Goal: Check status: Check status

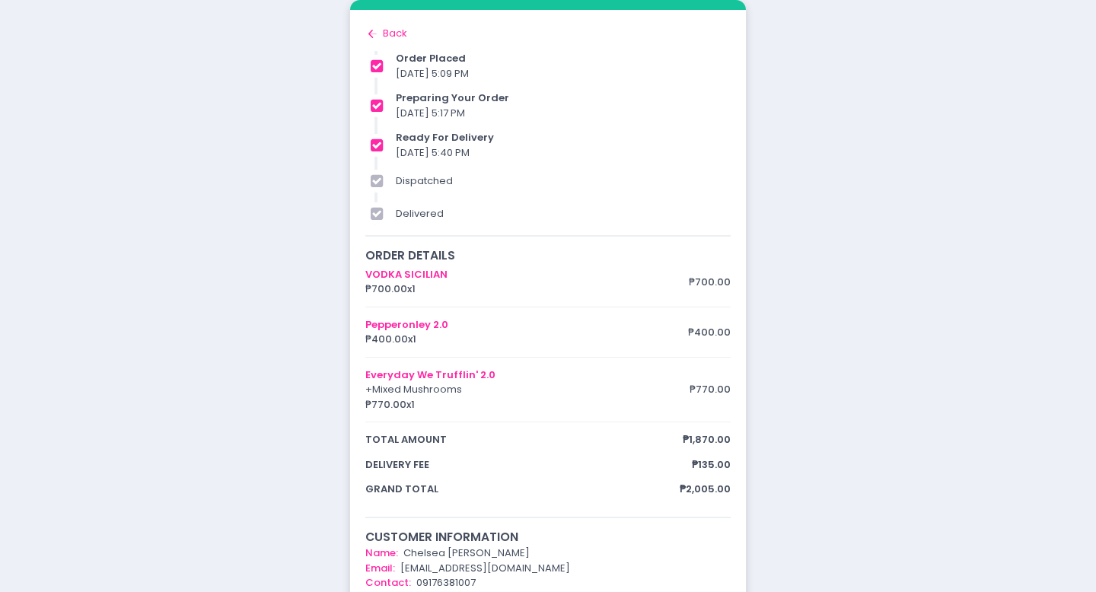
click at [382, 40] on div "Back to home Created with Sketch. Back" at bounding box center [547, 33] width 365 height 15
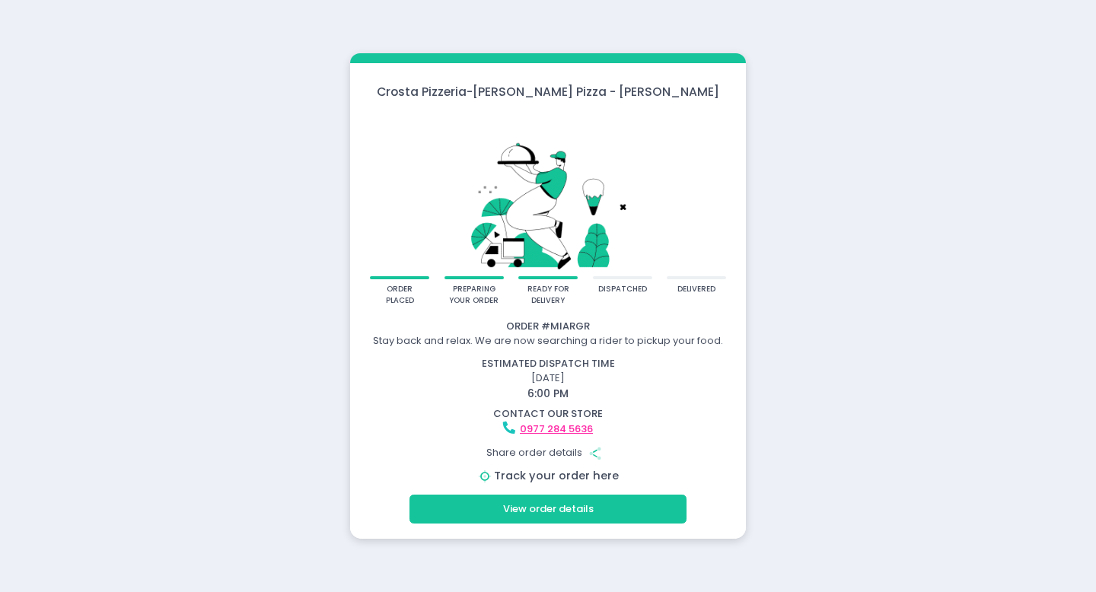
click at [578, 476] on link "Track your order here" at bounding box center [556, 475] width 125 height 15
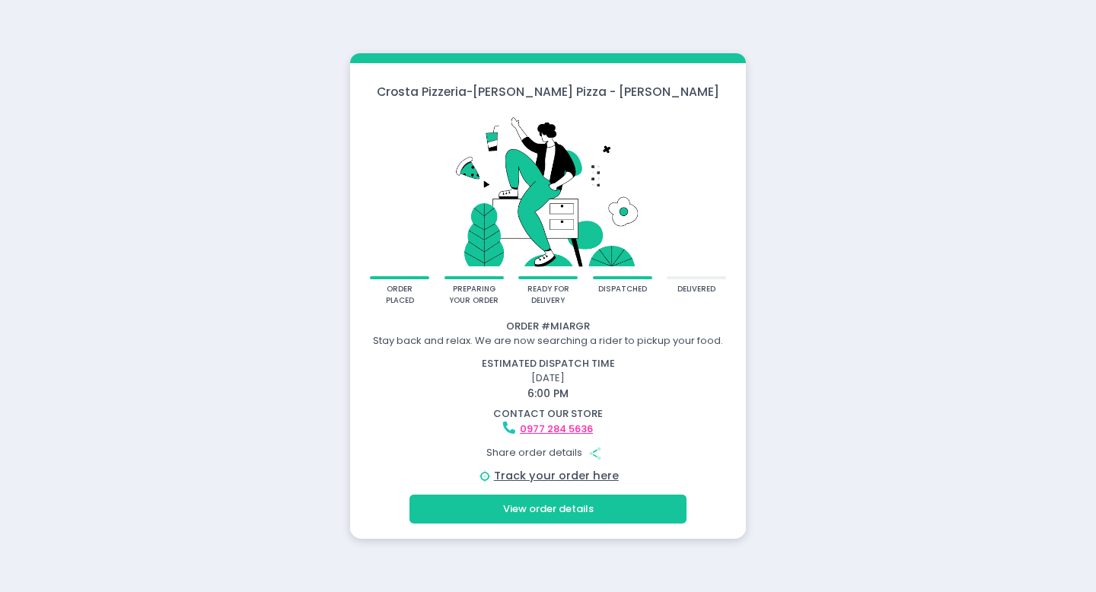
drag, startPoint x: 588, startPoint y: 451, endPoint x: 681, endPoint y: 422, distance: 98.0
click at [681, 422] on div "Order # MIARGR Stay back and relax. We are now searching a rider to pickup your…" at bounding box center [547, 402] width 391 height 166
click at [588, 523] on button "View order details" at bounding box center [548, 509] width 277 height 29
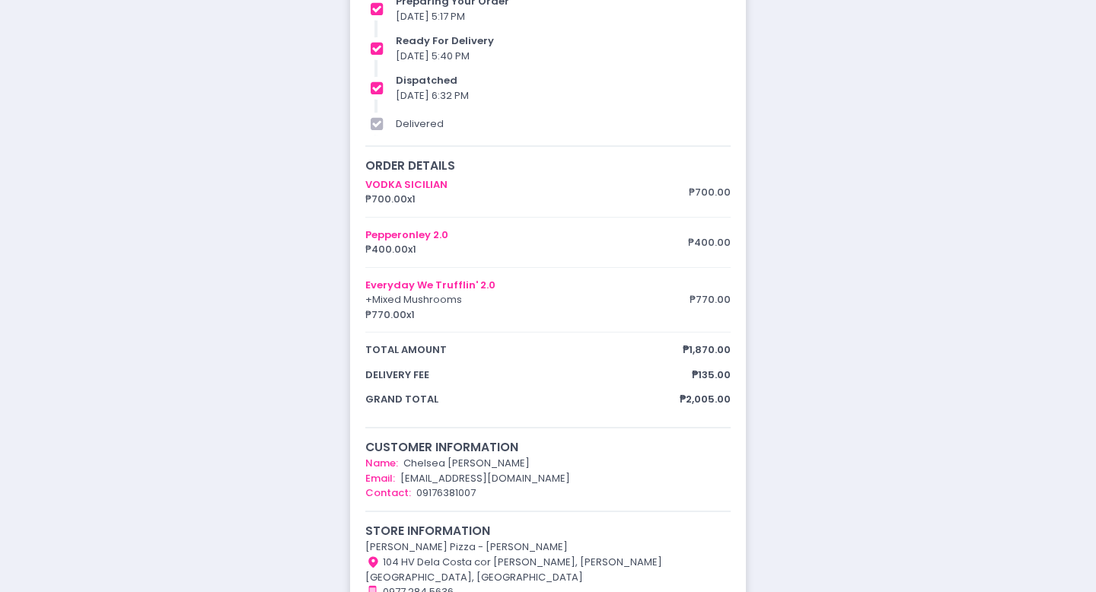
scroll to position [267, 0]
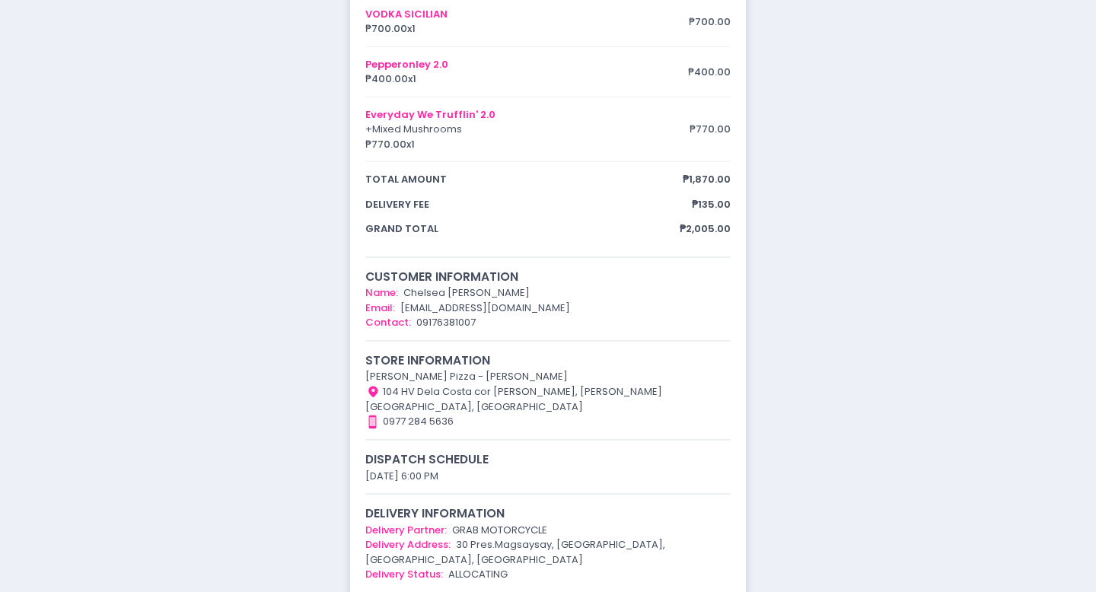
click at [565, 486] on div "Back to home Created with Sketch. Back order placed 07/10/2025 5:09 PM preparin…" at bounding box center [547, 171] width 365 height 824
drag, startPoint x: 491, startPoint y: 547, endPoint x: 462, endPoint y: 531, distance: 33.0
click at [462, 537] on div "Delivery Address: 30 Pres.Magsaysay, Manila, 1709 Metro Manila, Philippines" at bounding box center [547, 552] width 365 height 30
drag, startPoint x: 454, startPoint y: 531, endPoint x: 480, endPoint y: 541, distance: 28.0
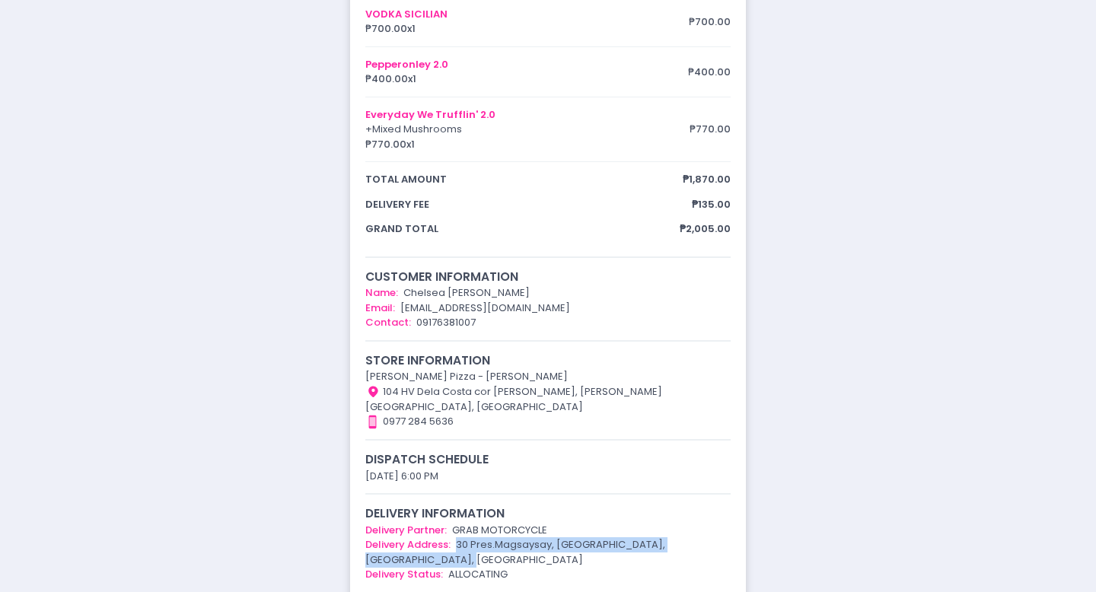
click at [480, 541] on div "Delivery Address: 30 Pres.Magsaysay, Manila, 1709 Metro Manila, Philippines" at bounding box center [547, 552] width 365 height 30
copy div "30 Pres.Magsaysay, [GEOGRAPHIC_DATA], [GEOGRAPHIC_DATA], [GEOGRAPHIC_DATA]"
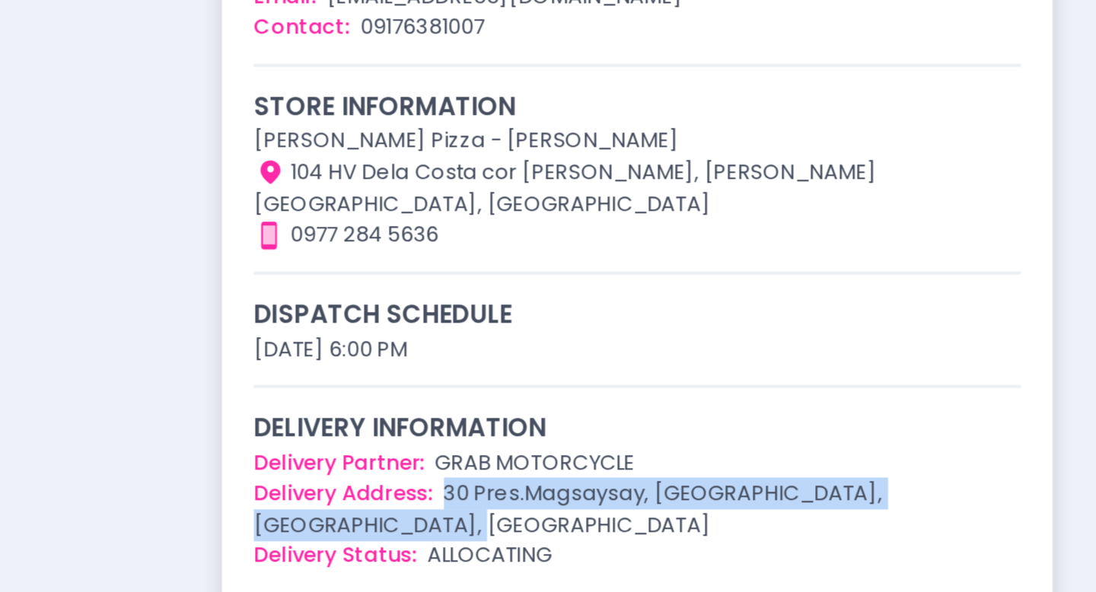
click at [592, 537] on div "Delivery Address: 30 Pres.Magsaysay, Manila, 1709 Metro Manila, Philippines" at bounding box center [547, 552] width 365 height 30
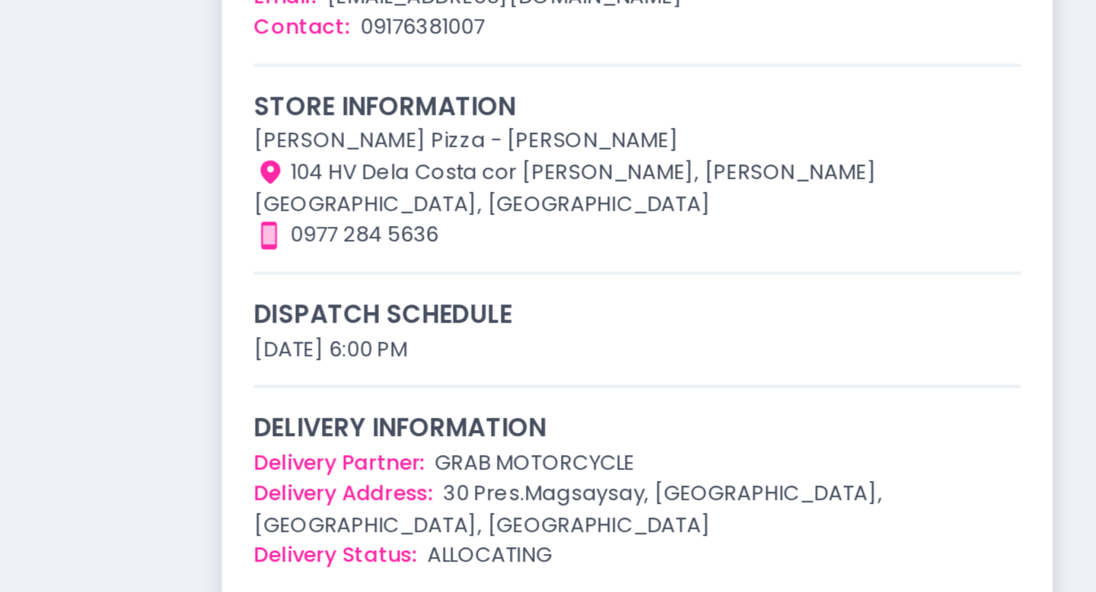
click at [594, 537] on div "Delivery Address: 30 Pres.Magsaysay, Manila, 1709 Metro Manila, Philippines" at bounding box center [547, 552] width 365 height 30
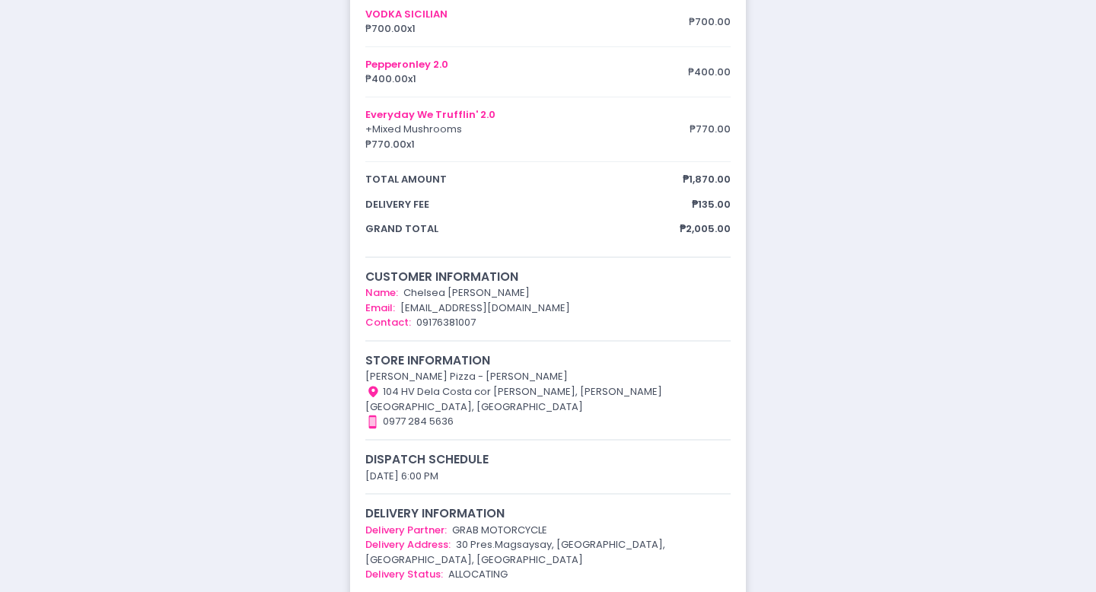
click at [526, 374] on div "[PERSON_NAME] Pizza - [PERSON_NAME]" at bounding box center [547, 376] width 365 height 15
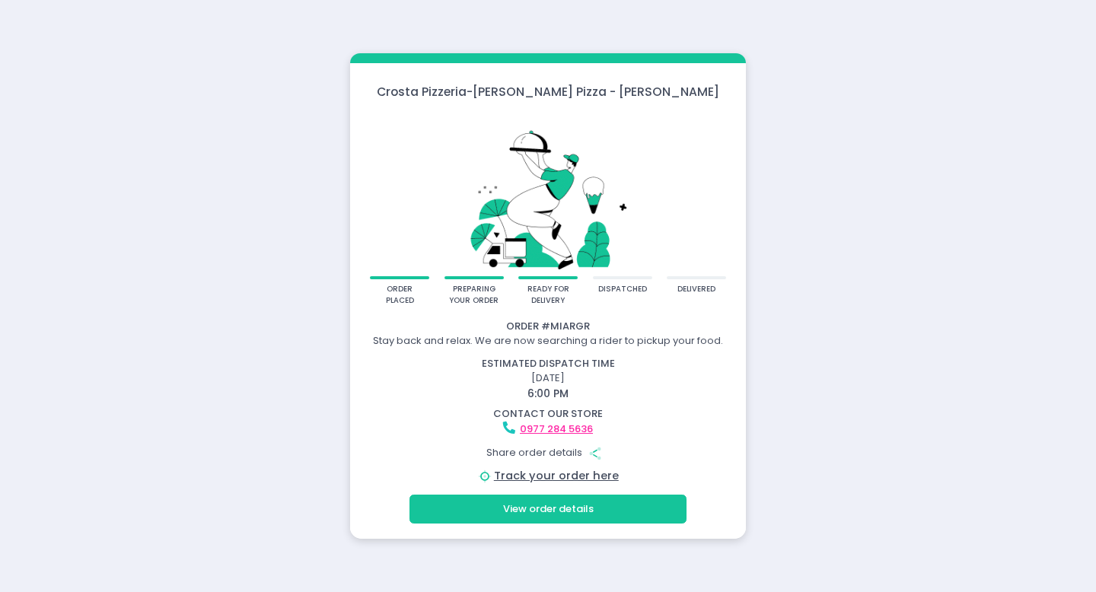
click at [613, 503] on button "View order details" at bounding box center [548, 509] width 277 height 29
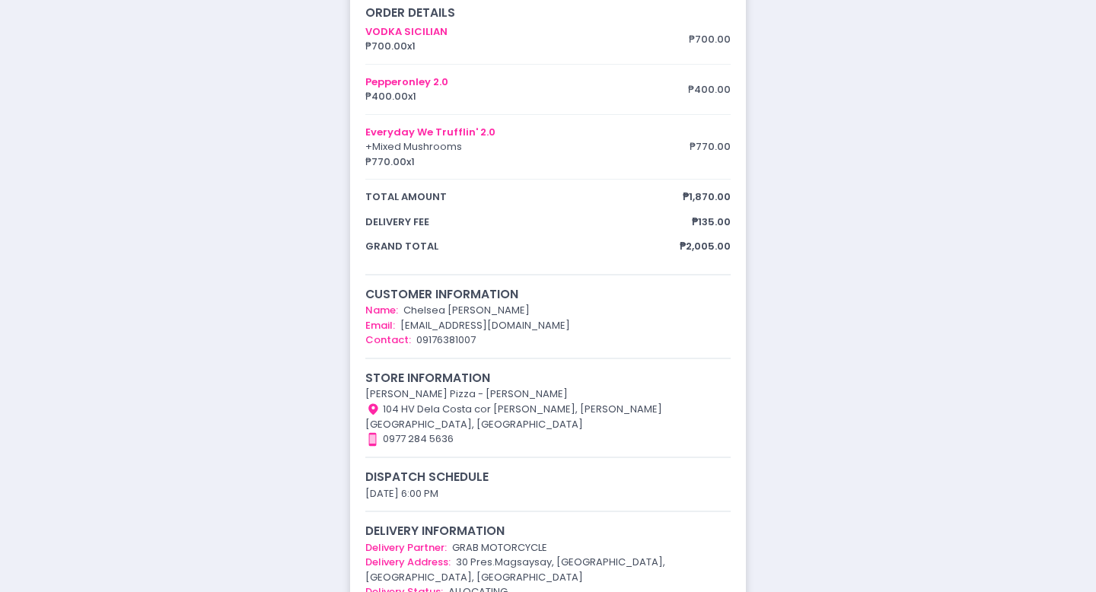
scroll to position [260, 0]
